Goal: Task Accomplishment & Management: Manage account settings

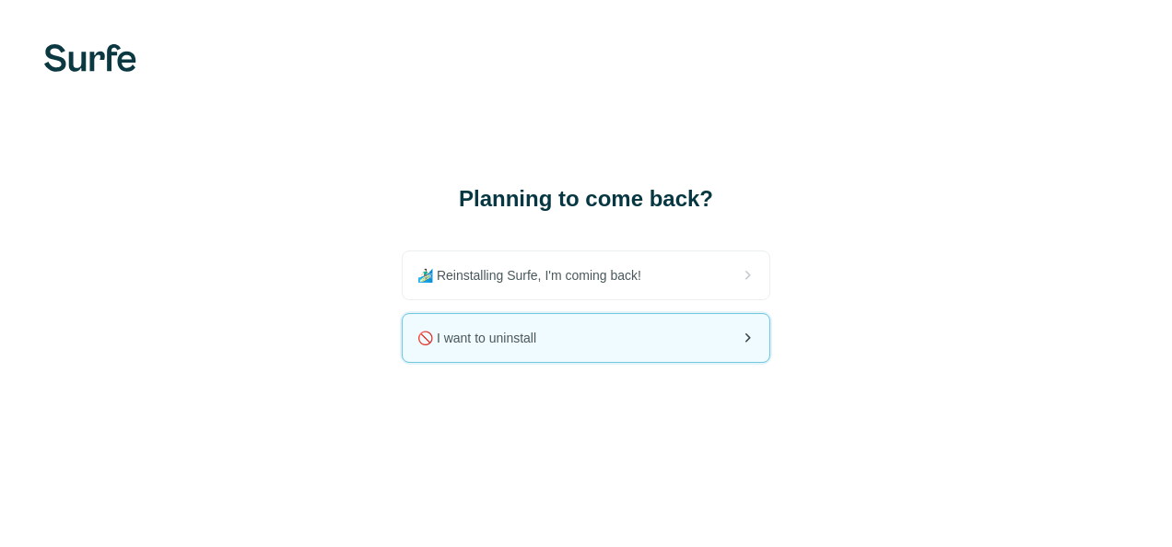
click at [578, 335] on div "🚫 I want to uninstall" at bounding box center [586, 338] width 367 height 48
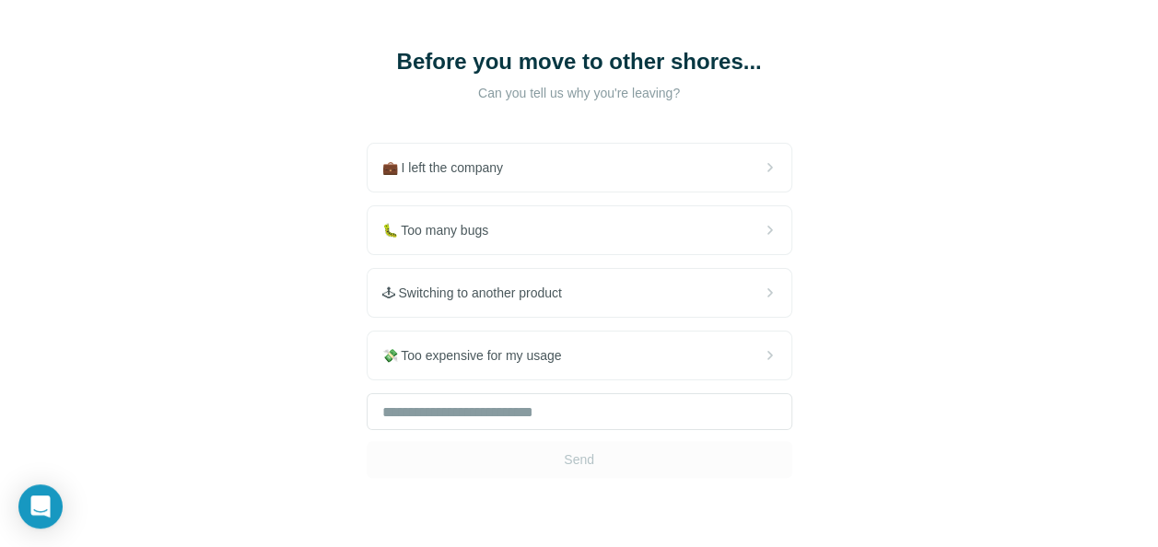
scroll to position [146, 0]
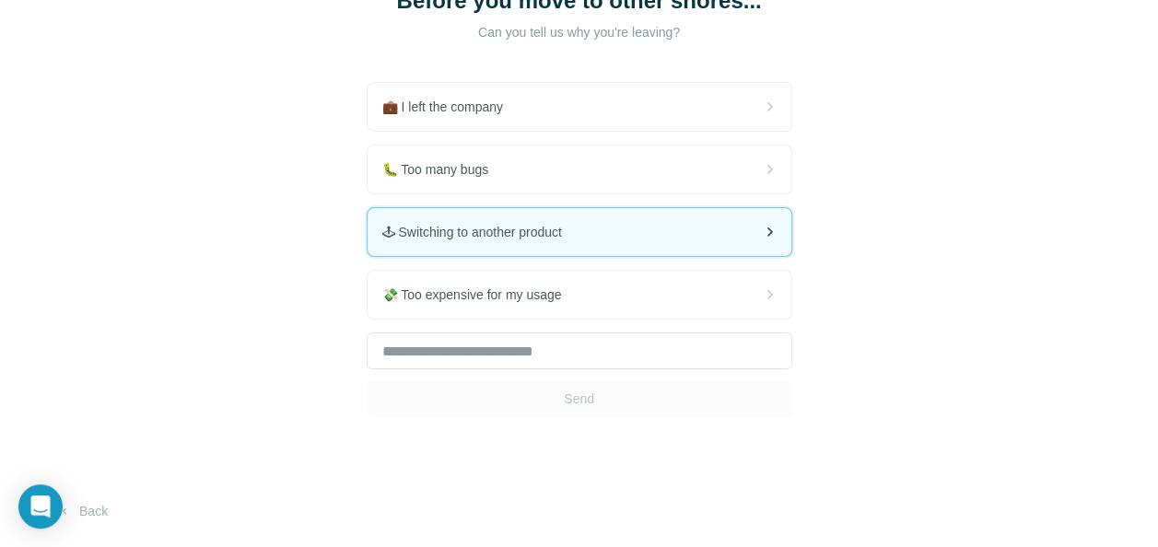
click at [535, 232] on span "🕹 Switching to another product" at bounding box center [479, 232] width 194 height 18
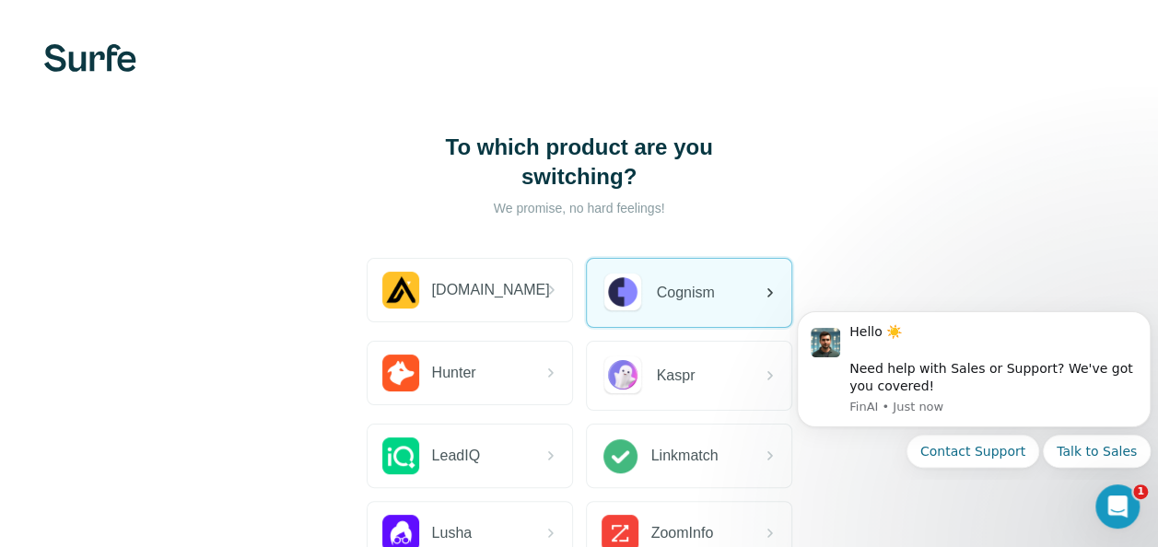
scroll to position [216, 0]
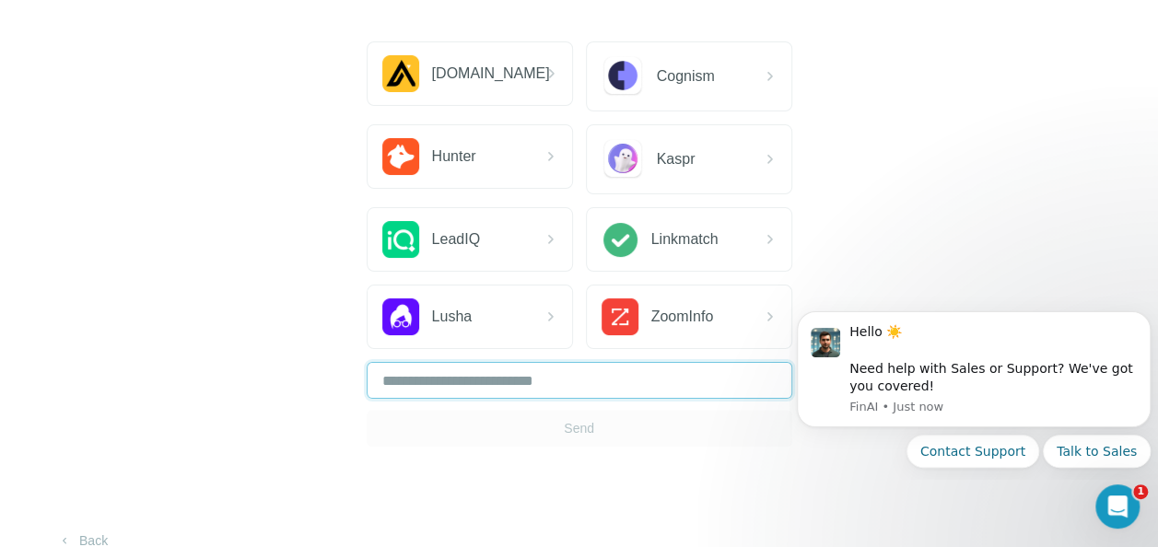
click at [578, 362] on input "text" at bounding box center [580, 380] width 426 height 37
type input "********"
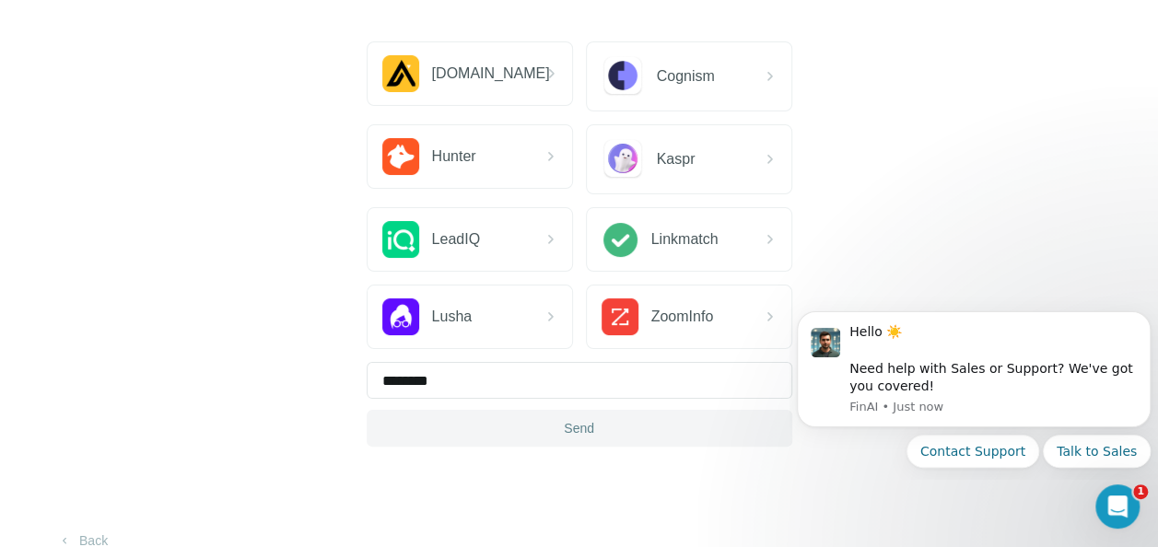
click at [578, 419] on span "Send" at bounding box center [579, 428] width 30 height 18
